Goal: Task Accomplishment & Management: Complete application form

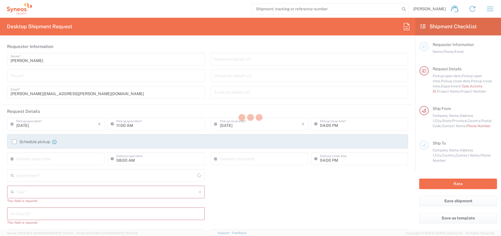
type input "[US_STATE]"
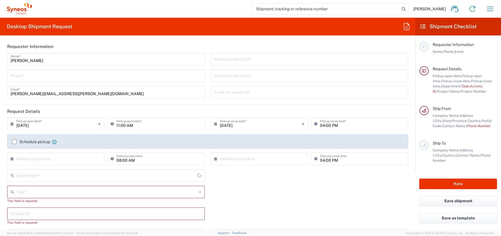
type input "4510"
type input "[GEOGRAPHIC_DATA]"
type input "Syneos Health, LLC-[GEOGRAPHIC_DATA] [GEOGRAPHIC_DATA] [GEOGRAPHIC_DATA]"
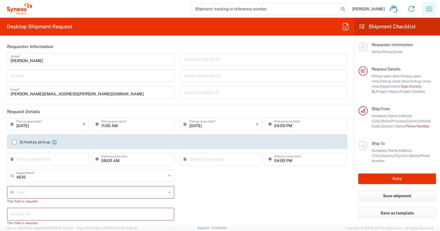
click at [428, 7] on icon "button" at bounding box center [429, 8] width 9 height 9
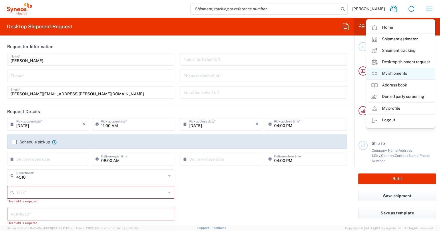
click at [403, 72] on link "My shipments" at bounding box center [401, 73] width 68 height 11
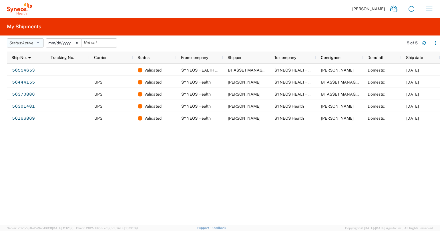
click at [39, 41] on icon "button" at bounding box center [37, 43] width 3 height 4
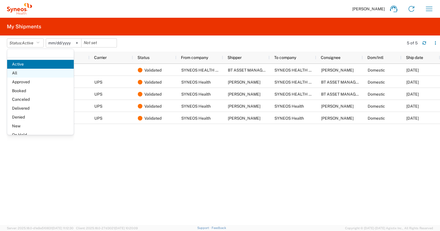
click at [30, 74] on span "All" at bounding box center [40, 73] width 67 height 9
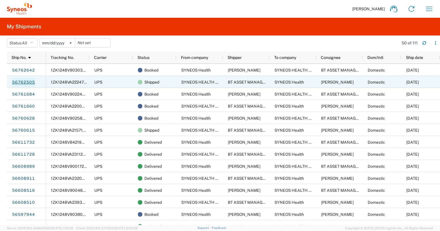
click at [26, 80] on link "56762505" at bounding box center [23, 82] width 23 height 9
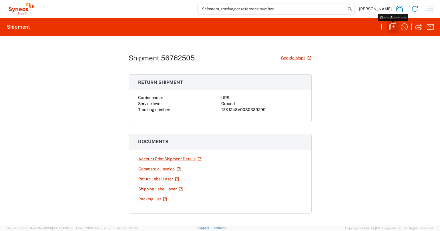
click at [394, 26] on icon "button" at bounding box center [392, 26] width 9 height 9
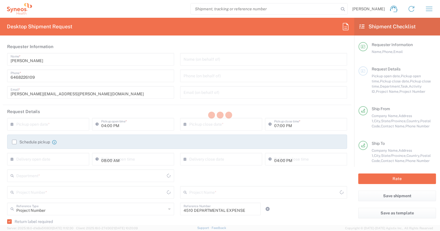
type input "North Carolina"
type input "Maryland"
type input "Large Box"
type input "USD"
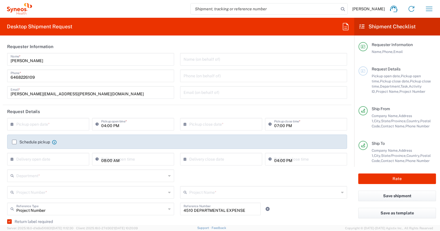
type input "Ground"
click at [49, 126] on input "text" at bounding box center [49, 124] width 66 height 10
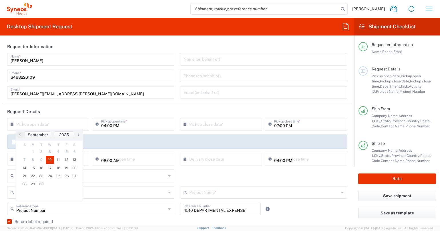
click at [50, 159] on span "10" at bounding box center [50, 160] width 9 height 8
type input "09/10/2025"
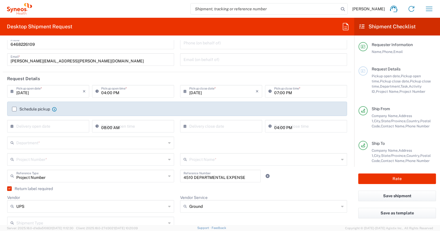
scroll to position [34, 0]
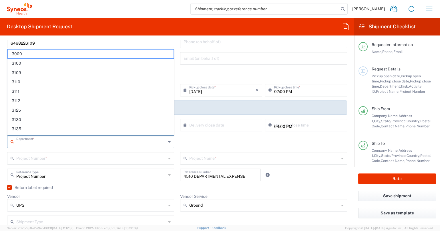
click at [134, 144] on input "text" at bounding box center [91, 141] width 150 height 10
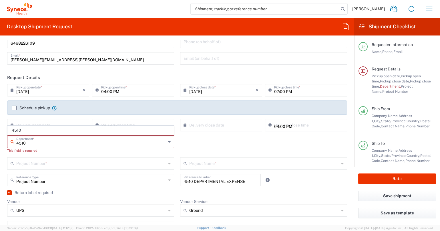
type input "4510"
click at [44, 130] on span "4510" at bounding box center [91, 130] width 166 height 9
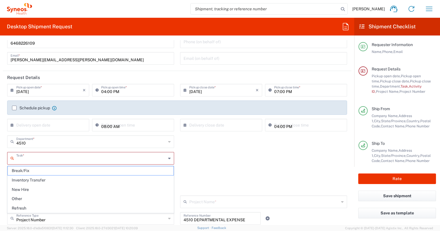
click at [57, 158] on input "text" at bounding box center [91, 158] width 150 height 10
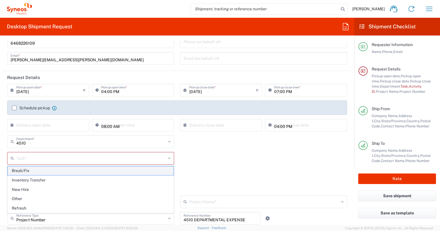
click at [52, 172] on span "Break/Fix" at bounding box center [91, 170] width 166 height 9
type input "Break/Fix"
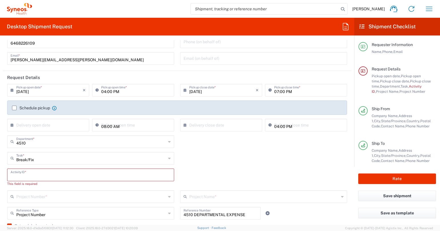
click at [22, 176] on input "text" at bounding box center [91, 174] width 160 height 10
paste input "INC2646375"
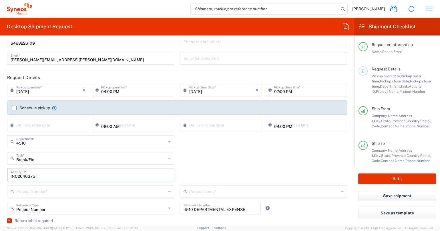
type input "INC2646375"
click at [168, 192] on icon at bounding box center [169, 191] width 3 height 9
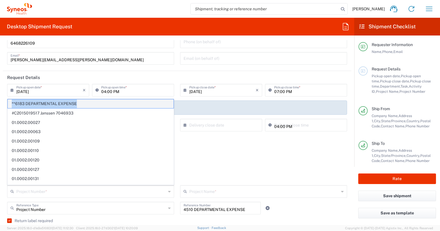
drag, startPoint x: 82, startPoint y: 102, endPoint x: 9, endPoint y: 103, distance: 72.7
click at [9, 103] on span "**6183 DEPARTMENTAL EXPENSE" at bounding box center [91, 103] width 166 height 9
type input "**6183 DEPARTMENTAL EXPENSE"
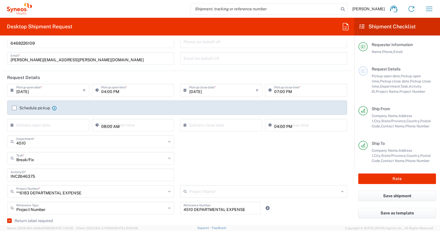
type input "6183"
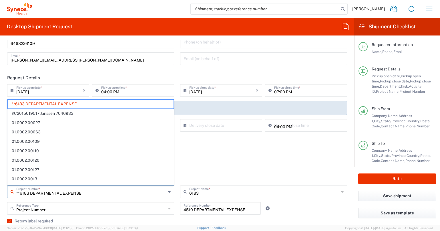
drag, startPoint x: 56, startPoint y: 192, endPoint x: 7, endPoint y: 193, distance: 48.9
click at [7, 193] on div "**6183 DEPARTMENTAL EXPENSE Project Number *" at bounding box center [90, 191] width 167 height 13
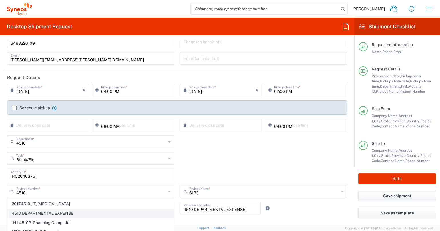
click at [33, 214] on span "4510 DEPARTMENTAL EXPENSE" at bounding box center [91, 213] width 166 height 9
type input "4510 DEPARTMENTAL EXPENSE"
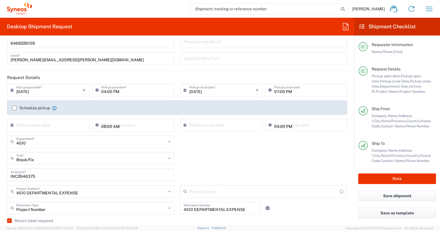
type input "4510 DEPARTMENTAL EXPENSE"
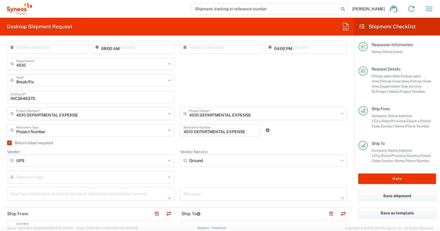
scroll to position [114, 0]
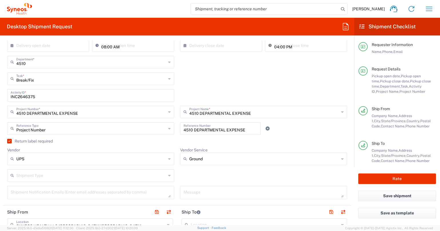
click at [9, 141] on label "Return label required" at bounding box center [30, 141] width 46 height 5
click at [8, 141] on input "Return label required" at bounding box center [8, 141] width 0 height 0
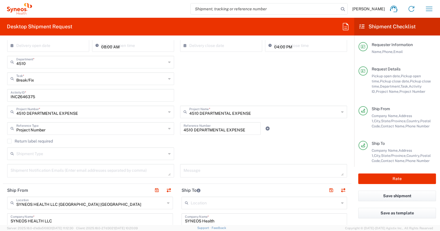
click at [9, 141] on label "Return label required" at bounding box center [30, 141] width 46 height 5
click at [9, 141] on input "Return label required" at bounding box center [9, 141] width 0 height 0
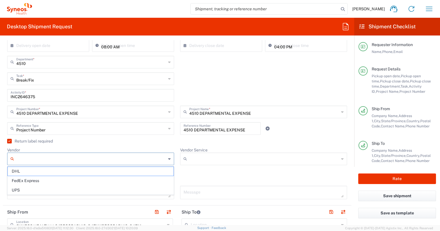
click at [77, 160] on input "Vendor" at bounding box center [91, 158] width 150 height 9
click at [71, 188] on span "UPS" at bounding box center [91, 190] width 166 height 9
type input "UPS"
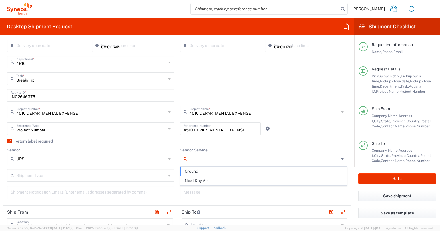
click at [209, 161] on input "Vendor Service" at bounding box center [264, 158] width 150 height 9
click at [208, 171] on span "Ground" at bounding box center [264, 171] width 166 height 9
type input "Ground"
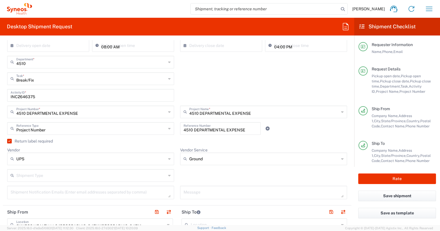
click at [67, 176] on input "text" at bounding box center [91, 175] width 150 height 10
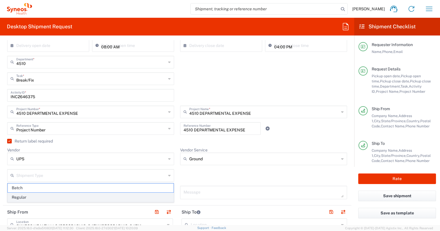
click at [52, 200] on span "Regular" at bounding box center [91, 197] width 166 height 9
type input "Regular"
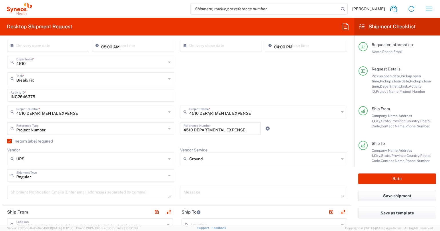
click at [177, 196] on div "Message" at bounding box center [263, 194] width 173 height 17
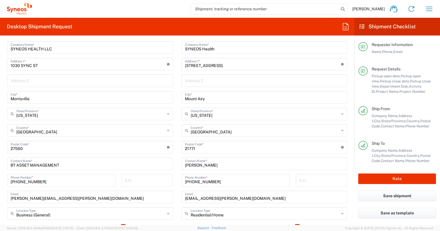
scroll to position [308, 0]
drag, startPoint x: 186, startPoint y: 165, endPoint x: 176, endPoint y: 165, distance: 9.4
click at [176, 165] on div "Ship From SYNEOS HEALTH LLC Morrisville NC Location SYNEOS HEALTH LLC Morrisvil…" at bounding box center [177, 138] width 349 height 255
paste input "Lisa Kelly"
type input "Lisa Kelly"
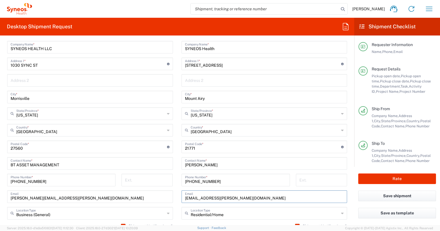
drag, startPoint x: 185, startPoint y: 198, endPoint x: 255, endPoint y: 198, distance: 70.4
click at [255, 198] on input "buzz.krohn@syneoshealth.com" at bounding box center [264, 196] width 159 height 10
paste input "lisa.kelly"
type input "lisa.kelly@syneoshealth.com"
drag, startPoint x: 185, startPoint y: 181, endPoint x: 221, endPoint y: 181, distance: 35.8
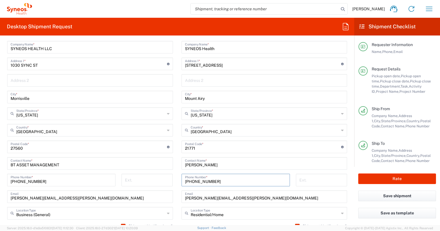
click at [221, 181] on input "267 481 3507" at bounding box center [236, 180] width 102 height 10
paste input "732-947-0384"
click at [194, 182] on input "732-947-0384" at bounding box center [236, 180] width 102 height 10
type input "732 947 0384"
click at [195, 148] on input "undefined" at bounding box center [263, 146] width 156 height 10
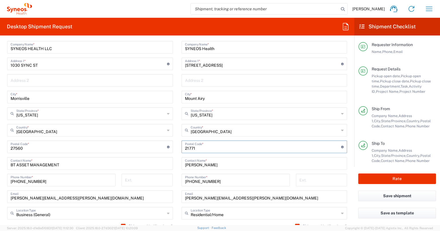
click at [194, 148] on input "undefined" at bounding box center [263, 146] width 156 height 10
paste input "08863"
type input "08863"
click at [177, 139] on main "SYNEOS HEALTH LLC Morrisville NC Location SYNEOS HEALTH LLC Morrisville NC Addi…" at bounding box center [90, 136] width 175 height 224
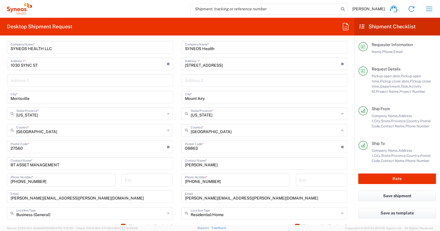
scroll to position [307, 0]
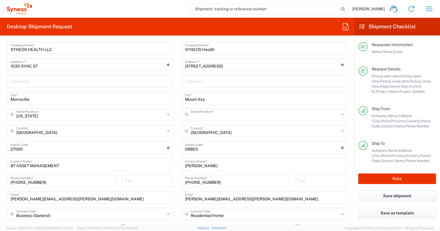
drag, startPoint x: 238, startPoint y: 117, endPoint x: 249, endPoint y: 117, distance: 11.4
click at [241, 117] on input "text" at bounding box center [265, 114] width 149 height 10
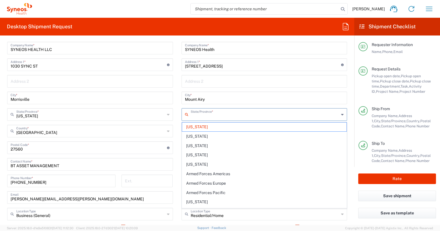
click at [342, 114] on icon at bounding box center [342, 114] width 3 height 9
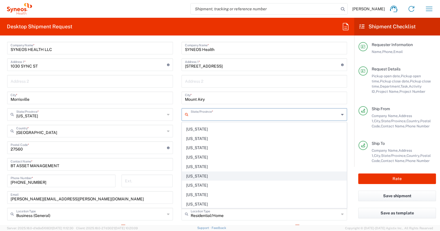
scroll to position [288, 0]
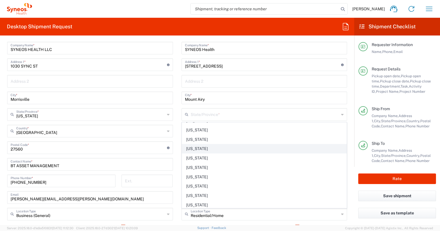
click at [211, 148] on span "New Jersey" at bounding box center [264, 148] width 165 height 9
type input "New Jersey"
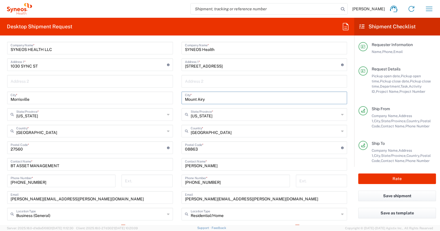
click at [207, 99] on input "Mount Airy" at bounding box center [264, 97] width 159 height 10
drag, startPoint x: 206, startPoint y: 99, endPoint x: 177, endPoint y: 96, distance: 28.8
click at [181, 98] on main "Location Addison Whitney LLC-Morrisvile NC US Barcelona-Syneos Health BioSector…" at bounding box center [264, 145] width 175 height 240
type input "Fords"
drag, startPoint x: 223, startPoint y: 66, endPoint x: 181, endPoint y: 67, distance: 42.1
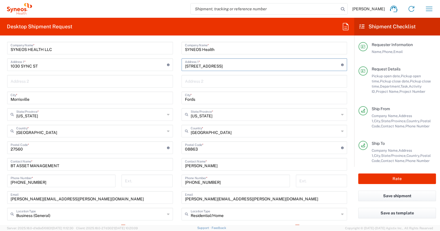
click at [182, 67] on div "17555 Hardy Road Address 1 * For cross streets use street names with '&' or 'an…" at bounding box center [265, 64] width 166 height 13
paste input "04 Ford Avenue"
type input "104 Ford Avenue"
click at [179, 73] on main "Location Addison Whitney LLC-Morrisvile NC US Barcelona-Syneos Health BioSector…" at bounding box center [264, 145] width 175 height 240
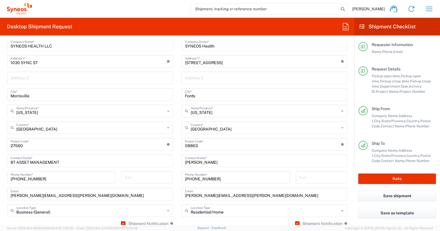
scroll to position [318, 0]
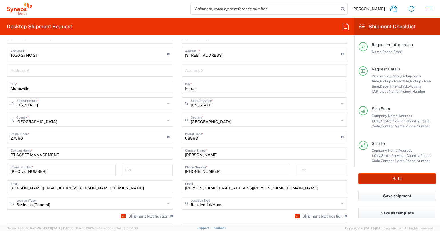
click at [397, 178] on button "Rate" at bounding box center [397, 178] width 78 height 11
type input "4510 DEPARTMENTAL EXPENSE"
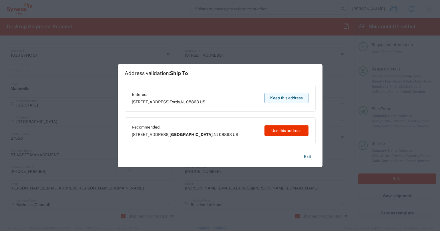
click at [289, 99] on button "Keep this address" at bounding box center [287, 98] width 44 height 11
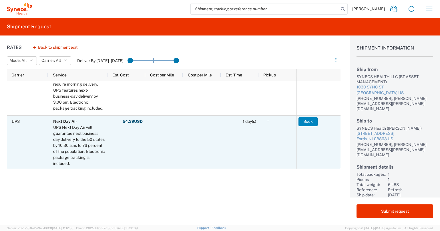
click at [313, 122] on button "Book" at bounding box center [308, 121] width 19 height 9
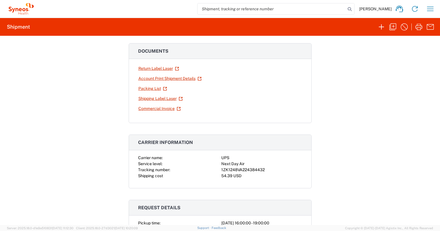
scroll to position [100, 0]
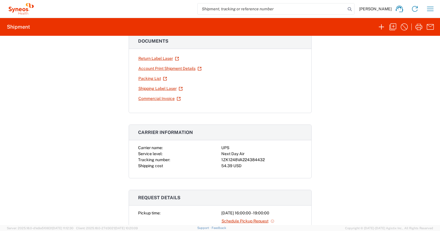
click at [256, 160] on div "1ZK1248VA224384432" at bounding box center [261, 160] width 81 height 6
copy div "1ZK1248VA224384432"
click at [153, 56] on link "Return Label Laser" at bounding box center [158, 58] width 41 height 10
click at [160, 89] on link "Shipping Label Laser" at bounding box center [160, 89] width 45 height 10
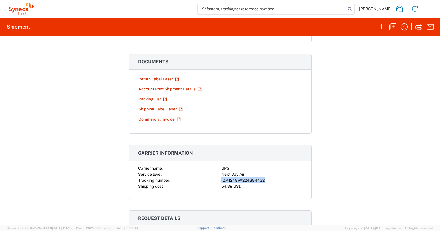
scroll to position [79, 0]
drag, startPoint x: 332, startPoint y: 147, endPoint x: 325, endPoint y: 147, distance: 7.4
click at [331, 147] on div "Shipment 56777577 Google Maps Return shipment Carrier name: UPS Service level: …" at bounding box center [220, 130] width 440 height 189
drag, startPoint x: 383, startPoint y: 71, endPoint x: 386, endPoint y: 61, distance: 10.1
click at [384, 66] on div "Shipment 56777577 Google Maps Return shipment Carrier name: UPS Service level: …" at bounding box center [220, 130] width 440 height 189
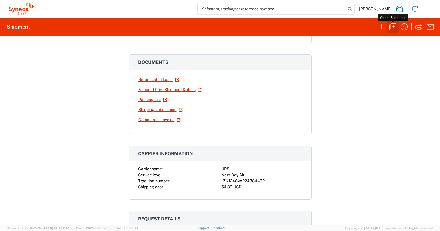
click at [394, 27] on icon "button" at bounding box center [392, 26] width 9 height 9
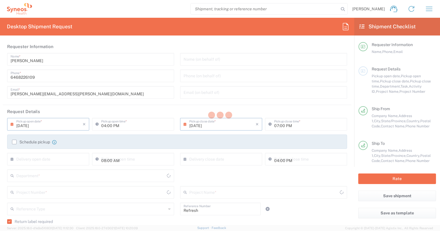
type input "Task"
type input "North Carolina"
type input "United States"
type input "Residential/Home"
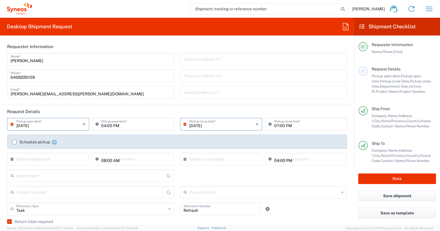
type input "United States"
type input "Business (General)"
type input "New Jersey"
type input "USD"
type input "Large Box"
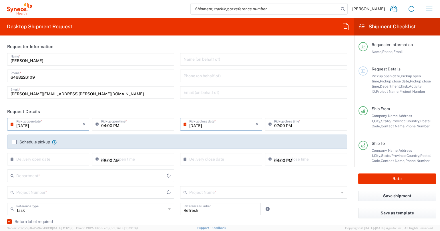
type input "Ground"
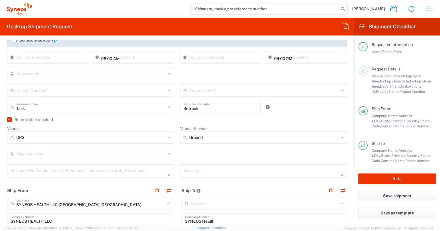
scroll to position [83, 0]
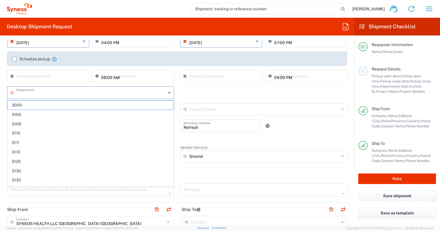
click at [42, 90] on input "text" at bounding box center [91, 92] width 150 height 10
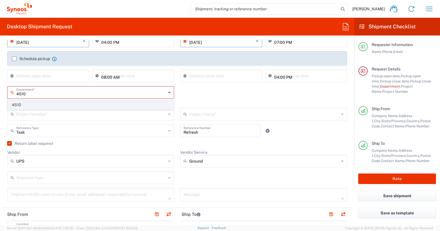
type input "4510"
click at [44, 107] on span "4510" at bounding box center [91, 104] width 166 height 9
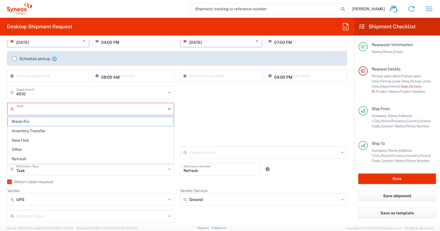
click at [47, 110] on input "text" at bounding box center [91, 109] width 150 height 10
click at [39, 158] on span "Refresh" at bounding box center [91, 158] width 166 height 9
type input "Refresh"
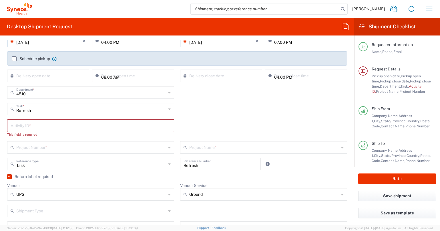
scroll to position [83, 0]
click at [58, 126] on input "text" at bounding box center [91, 125] width 160 height 10
paste input "SCTASK2707563"
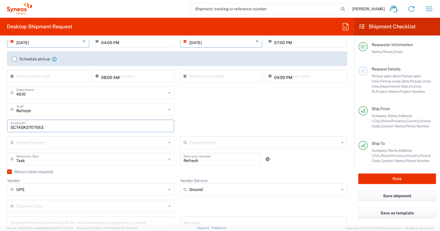
type input "SCTASK2707563"
click at [179, 135] on div "SCTASK2707563 Activity ID *" at bounding box center [177, 128] width 346 height 17
click at [156, 143] on input "text" at bounding box center [91, 142] width 150 height 10
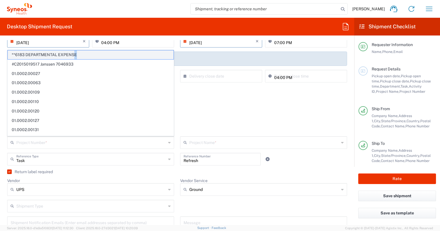
click at [74, 54] on span "**6183 DEPARTMENTAL EXPENSE" at bounding box center [91, 54] width 166 height 9
type input "**6183 DEPARTMENTAL EXPENSE"
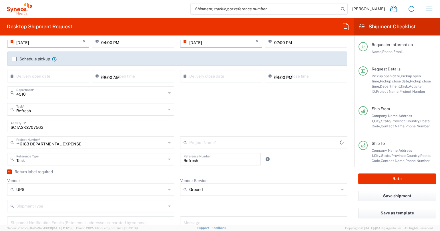
type input "6183"
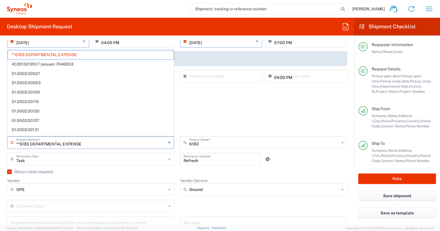
drag, startPoint x: 89, startPoint y: 145, endPoint x: 9, endPoint y: 137, distance: 80.8
click at [9, 137] on div "**6183 DEPARTMENTAL EXPENSE Project Number *" at bounding box center [90, 142] width 167 height 13
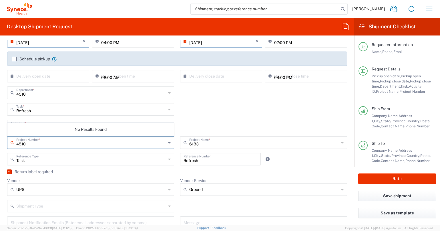
type input "4510"
click at [166, 142] on div "4510 Project Number *" at bounding box center [90, 142] width 167 height 13
click at [168, 142] on icon at bounding box center [169, 142] width 3 height 9
click at [209, 144] on input "text" at bounding box center [264, 142] width 150 height 10
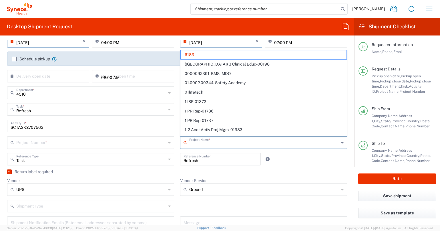
click at [209, 144] on input "text" at bounding box center [264, 142] width 150 height 10
click at [43, 145] on input "text" at bounding box center [91, 142] width 150 height 10
type input "6183"
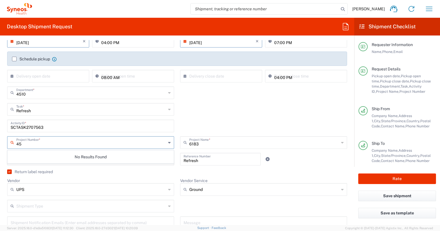
type input "4"
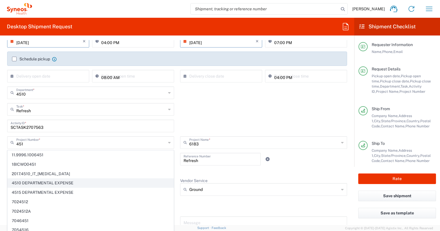
click at [51, 184] on span "4510 DEPARTMENTAL EXPENSE" at bounding box center [91, 183] width 166 height 9
type input "4510 DEPARTMENTAL EXPENSE"
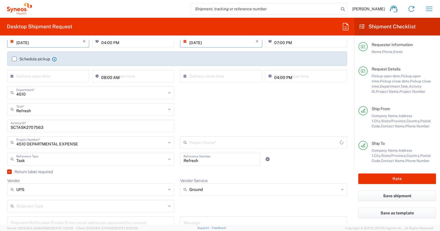
type input "4510 DEPARTMENTAL EXPENSE"
click at [177, 173] on agx-checkbox-control "Return label required" at bounding box center [177, 171] width 340 height 5
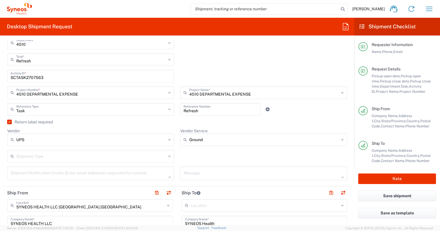
scroll to position [136, 0]
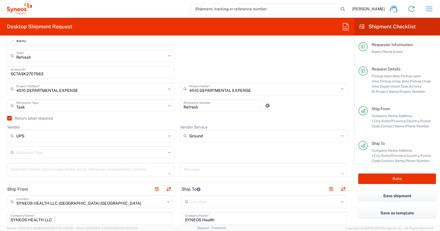
click at [9, 118] on label "Return label required" at bounding box center [30, 118] width 46 height 5
click at [8, 118] on input "Return label required" at bounding box center [8, 118] width 0 height 0
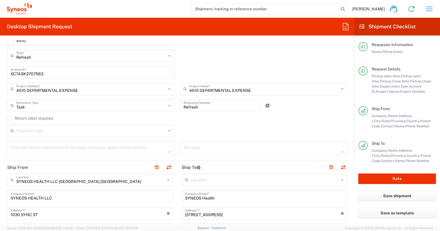
click at [9, 118] on label "Return label required" at bounding box center [30, 118] width 46 height 5
click at [9, 118] on input "Return label required" at bounding box center [9, 118] width 0 height 0
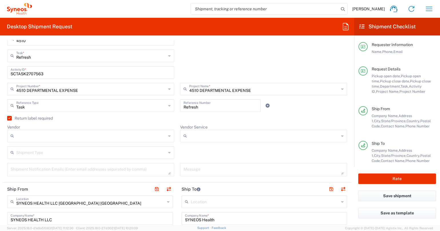
click at [170, 137] on icon at bounding box center [169, 135] width 3 height 9
click at [143, 167] on span "UPS" at bounding box center [91, 167] width 166 height 9
type input "UPS"
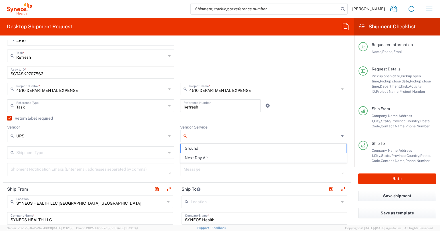
click at [205, 137] on input "Vendor Service" at bounding box center [264, 135] width 150 height 9
click at [203, 150] on span "Ground" at bounding box center [264, 148] width 166 height 9
type input "Ground"
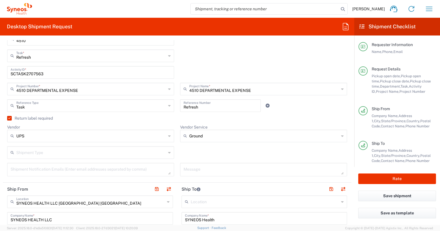
click at [163, 156] on input "text" at bounding box center [91, 152] width 150 height 10
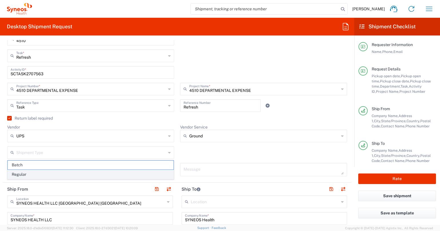
click at [155, 173] on span "Regular" at bounding box center [91, 174] width 166 height 9
type input "Regular"
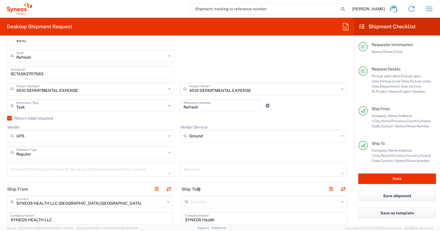
click at [181, 159] on div "Regular Shipment Type Batch Regular" at bounding box center [177, 154] width 346 height 17
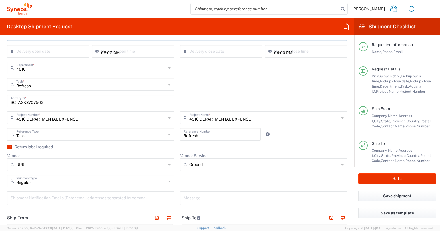
scroll to position [105, 0]
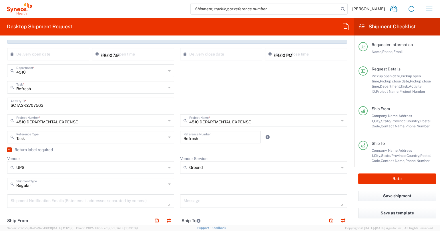
click at [175, 165] on div "Vendor UPS DHL FedEx Express UPS" at bounding box center [90, 167] width 173 height 22
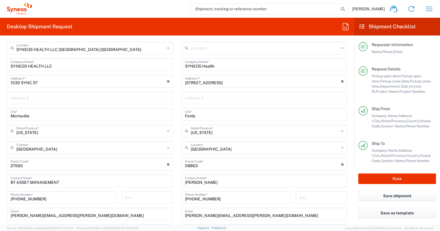
scroll to position [292, 0]
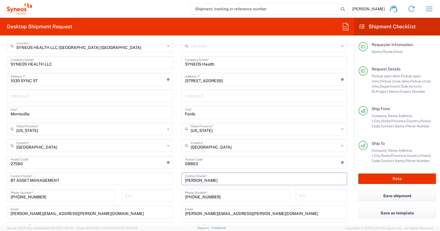
drag, startPoint x: 206, startPoint y: 181, endPoint x: 178, endPoint y: 181, distance: 28.0
click at [178, 181] on main "Location Addison Whitney LLC-Morrisvile NC US Barcelona-Syneos Health BioSector…" at bounding box center [264, 160] width 175 height 240
paste input "Phil Schadler"
type input "Phil Schadler"
click at [179, 185] on main "Location Addison Whitney LLC-Morrisvile NC US Barcelona-Syneos Health BioSector…" at bounding box center [264, 160] width 175 height 240
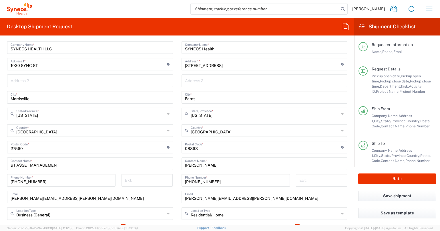
scroll to position [317, 0]
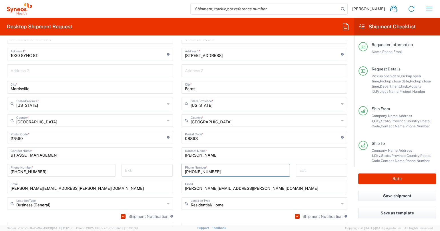
drag, startPoint x: 195, startPoint y: 171, endPoint x: 225, endPoint y: 172, distance: 29.8
click at [225, 172] on input "732 947 0384" at bounding box center [236, 170] width 102 height 10
click at [186, 171] on input "732 947 0384" at bounding box center [236, 170] width 102 height 10
drag, startPoint x: 185, startPoint y: 171, endPoint x: 227, endPoint y: 171, distance: 41.8
click at [227, 171] on input "732 947 0384" at bounding box center [236, 170] width 102 height 10
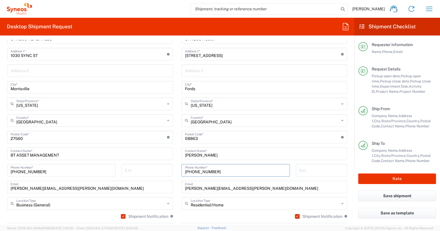
paste input "610-507-542"
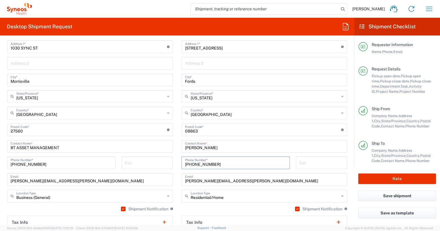
scroll to position [326, 0]
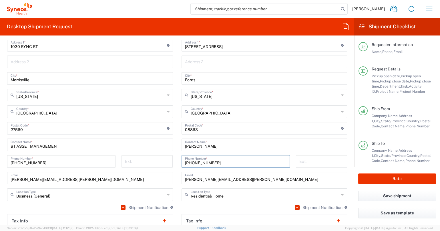
drag, startPoint x: 194, startPoint y: 163, endPoint x: 214, endPoint y: 177, distance: 24.4
click at [194, 163] on input "610-507-5424" at bounding box center [236, 161] width 102 height 10
type input "610 507 5424"
drag, startPoint x: 185, startPoint y: 179, endPoint x: 214, endPoint y: 183, distance: 29.6
click at [214, 182] on div "lisa.kelly@syneoshealth.com Email" at bounding box center [265, 178] width 166 height 13
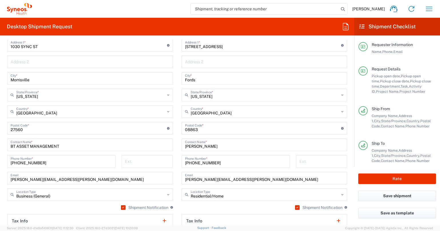
click at [184, 179] on div "lisa.kelly@syneoshealth.com Email" at bounding box center [265, 178] width 166 height 13
drag, startPoint x: 184, startPoint y: 179, endPoint x: 204, endPoint y: 176, distance: 19.9
click at [230, 180] on div "lisa.kelly@syneoshealth.com Email" at bounding box center [265, 178] width 166 height 13
drag, startPoint x: 185, startPoint y: 179, endPoint x: 245, endPoint y: 178, distance: 60.1
click at [245, 178] on input "lisa.kelly@syneoshealth.com" at bounding box center [264, 178] width 159 height 10
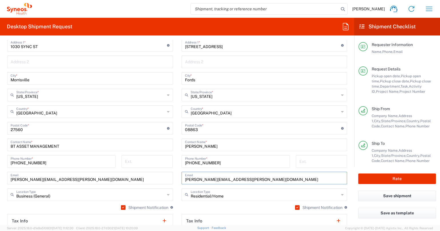
paste input "phil.schadler"
type input "phil.schadler@syneoshealth.com"
click at [176, 183] on main "SYNEOS HEALTH LLC Morrisville NC Location SYNEOS HEALTH LLC Morrisville NC Addi…" at bounding box center [90, 118] width 175 height 224
click at [193, 129] on input "undefined" at bounding box center [263, 128] width 156 height 10
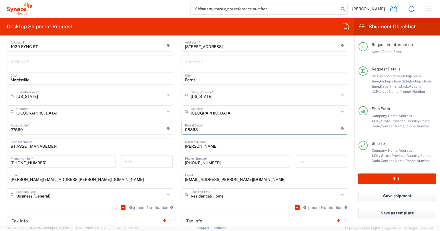
paste input "19610"
type input "19610"
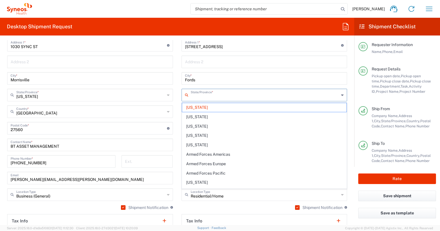
click at [228, 96] on input "text" at bounding box center [265, 95] width 149 height 10
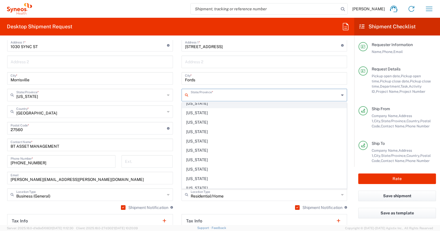
scroll to position [363, 0]
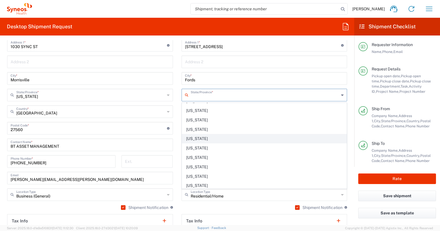
click at [205, 140] on span "Pennsylvania" at bounding box center [264, 138] width 165 height 9
type input "Pennsylvania"
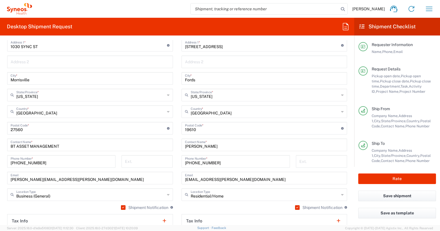
click at [190, 80] on input "Fords" at bounding box center [264, 78] width 159 height 10
paste input "Wyomissing"
type input "Wyomissing"
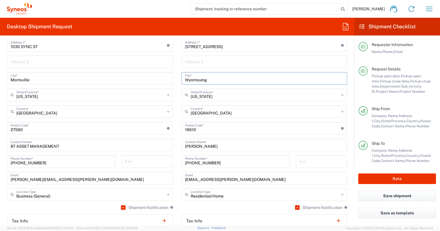
click at [177, 99] on main "SYNEOS HEALTH LLC Morrisville NC Location SYNEOS HEALTH LLC Morrisville NC Addi…" at bounding box center [90, 118] width 175 height 224
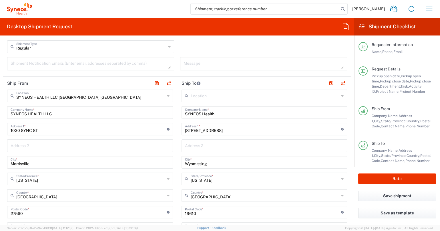
scroll to position [241, 0]
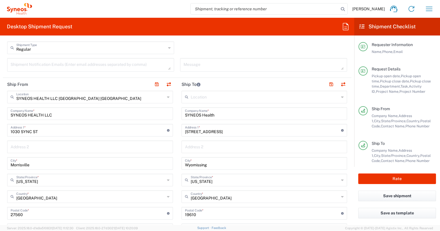
click at [184, 131] on div "104 Ford Avenue Address 1 * For cross streets use street names with '&' or 'and…" at bounding box center [265, 130] width 166 height 13
drag, startPoint x: 184, startPoint y: 131, endPoint x: 221, endPoint y: 131, distance: 36.3
click at [221, 131] on div "104 Ford Avenue Address 1 * For cross streets use street names with '&' or 'and…" at bounding box center [265, 130] width 166 height 13
drag, startPoint x: 218, startPoint y: 132, endPoint x: 176, endPoint y: 130, distance: 42.4
click at [176, 130] on div "Ship From SYNEOS HEALTH LLC Morrisville NC Location SYNEOS HEALTH LLC Morrisvil…" at bounding box center [177, 205] width 349 height 255
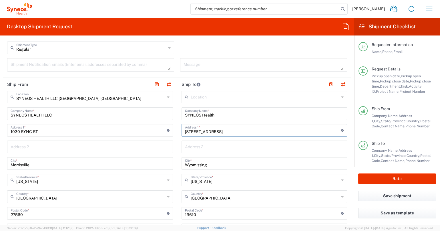
paste input "28 Wellington Blvd"
type input "28 Wellington Blvd"
click at [177, 137] on main "SYNEOS HEALTH LLC Morrisville NC Location SYNEOS HEALTH LLC Morrisville NC Addi…" at bounding box center [90, 203] width 175 height 224
click at [177, 148] on main "SYNEOS HEALTH LLC Morrisville NC Location SYNEOS HEALTH LLC Morrisville NC Addi…" at bounding box center [90, 203] width 175 height 224
click at [178, 147] on main "Location Addison Whitney LLC-Morrisvile NC US Barcelona-Syneos Health BioSector…" at bounding box center [264, 211] width 175 height 240
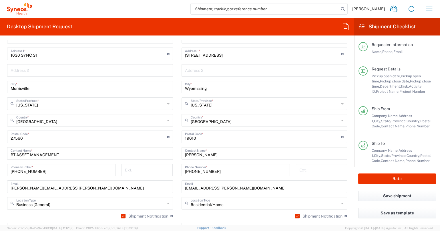
scroll to position [315, 0]
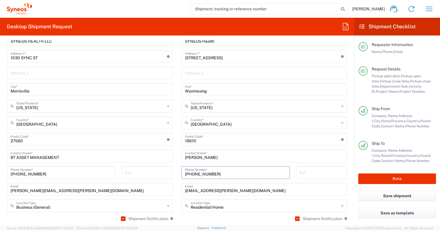
click at [232, 172] on input "610 507 5424" at bounding box center [236, 172] width 102 height 10
click at [177, 161] on main "Location Addison Whitney LLC-Morrisvile NC US Barcelona-Syneos Health BioSector…" at bounding box center [264, 137] width 175 height 240
click at [179, 150] on main "Location Addison Whitney LLC-Morrisvile NC US Barcelona-Syneos Health BioSector…" at bounding box center [264, 137] width 175 height 240
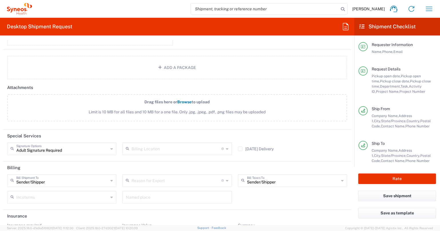
scroll to position [736, 0]
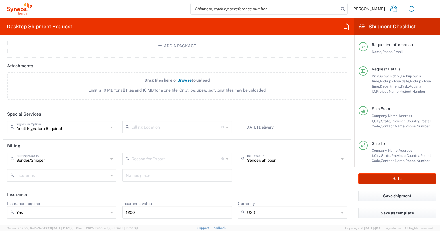
click at [401, 178] on button "Rate" at bounding box center [397, 178] width 78 height 11
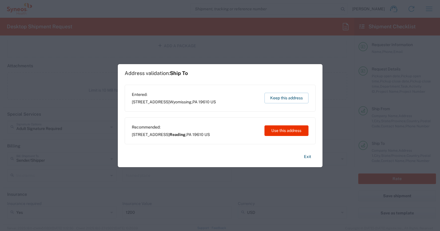
type input "4510 DEPARTMENTAL EXPENSE"
click at [279, 97] on button "Keep this address" at bounding box center [287, 98] width 44 height 11
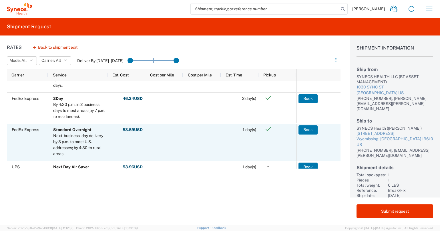
scroll to position [73, 0]
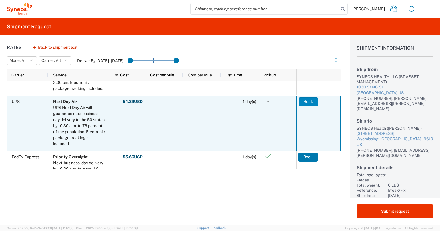
click at [309, 101] on button "Book" at bounding box center [308, 101] width 19 height 9
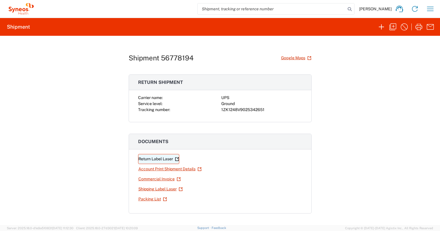
click at [153, 158] on link "Return Label Laser" at bounding box center [158, 159] width 41 height 10
click at [166, 189] on link "Shipping Label Laser" at bounding box center [160, 189] width 45 height 10
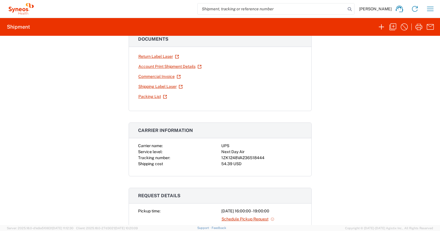
scroll to position [103, 0]
click at [257, 157] on div "1ZK1248VA236518444" at bounding box center [261, 157] width 81 height 6
click at [256, 158] on div "1ZK1248VA236518444" at bounding box center [261, 157] width 81 height 6
copy div "1ZK1248VA236518444"
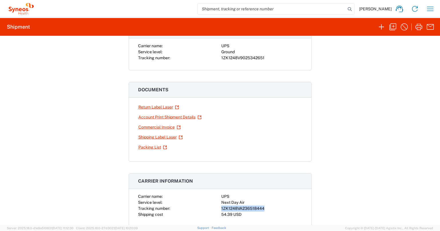
scroll to position [51, 0]
